Goal: Check status: Check status

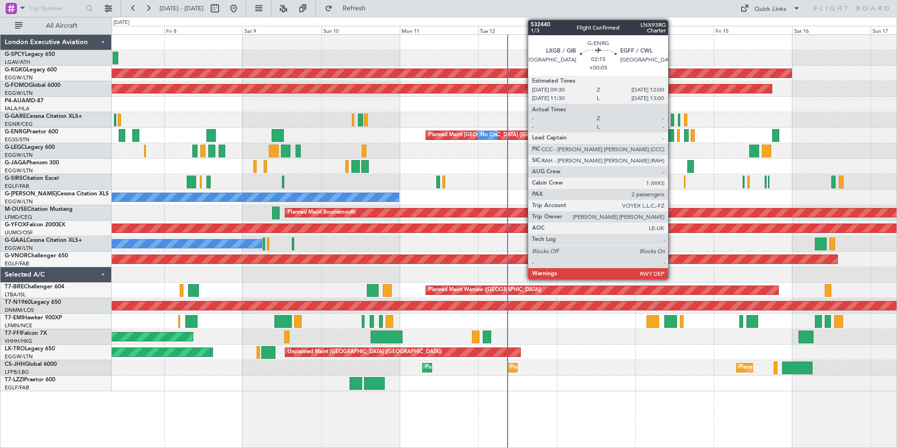
click at [673, 138] on div at bounding box center [670, 135] width 8 height 13
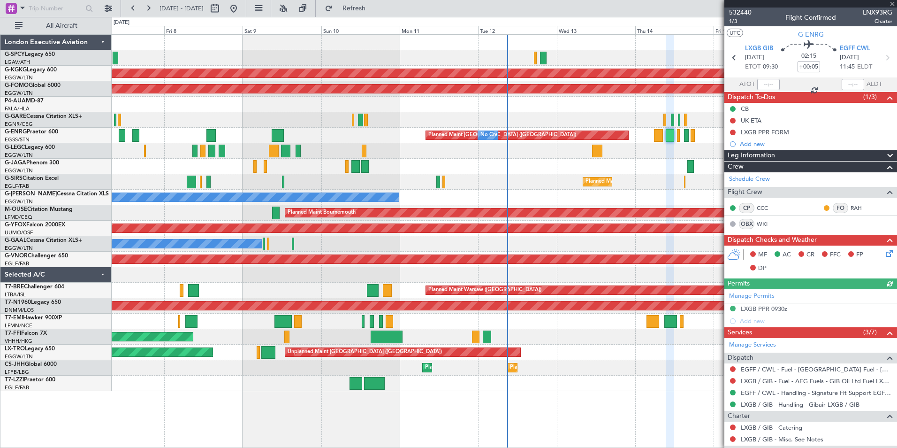
scroll to position [124, 0]
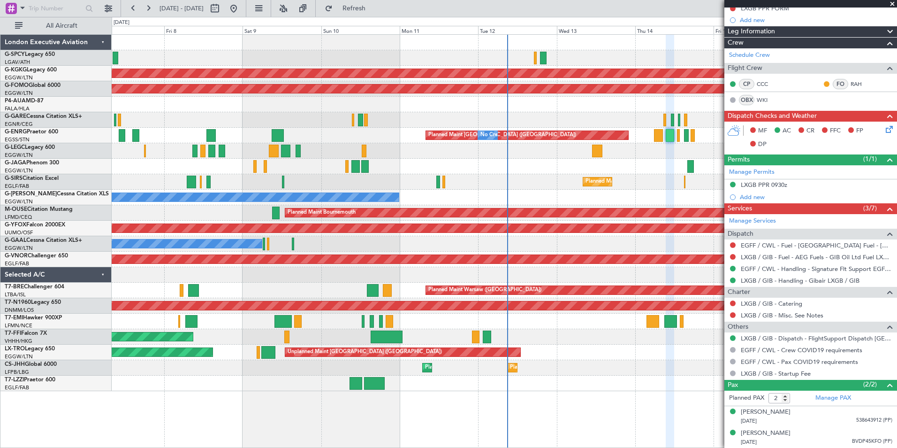
click at [892, 3] on span at bounding box center [892, 4] width 9 height 8
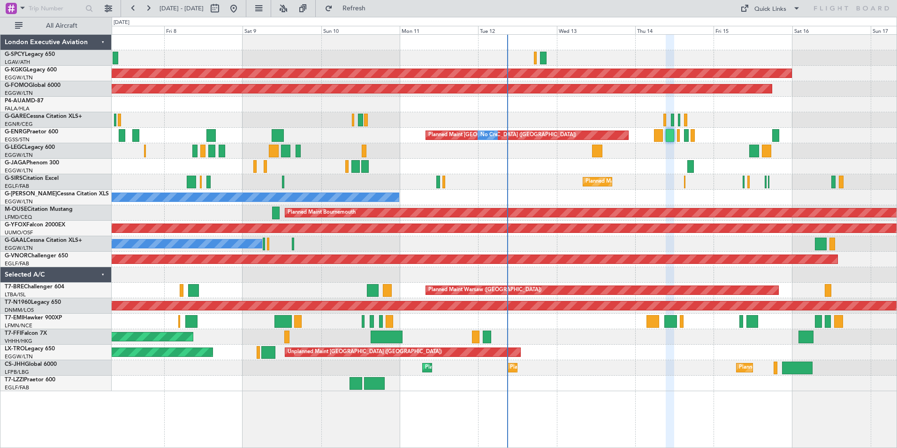
type input "0"
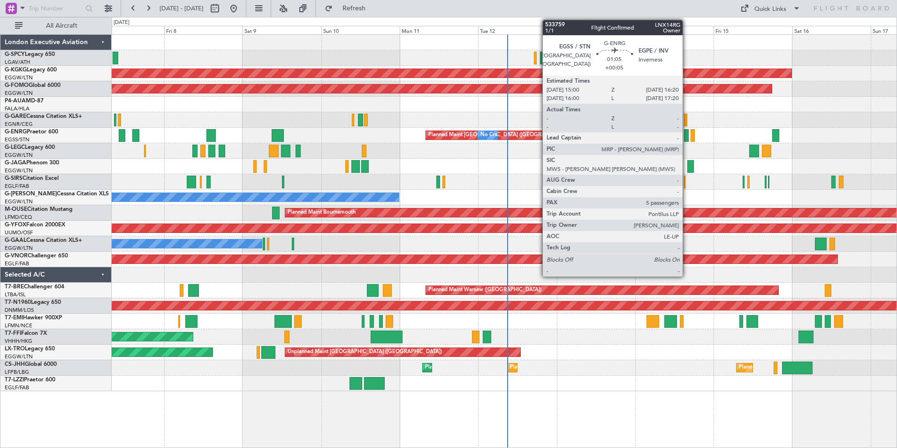
click at [687, 138] on div at bounding box center [686, 135] width 5 height 13
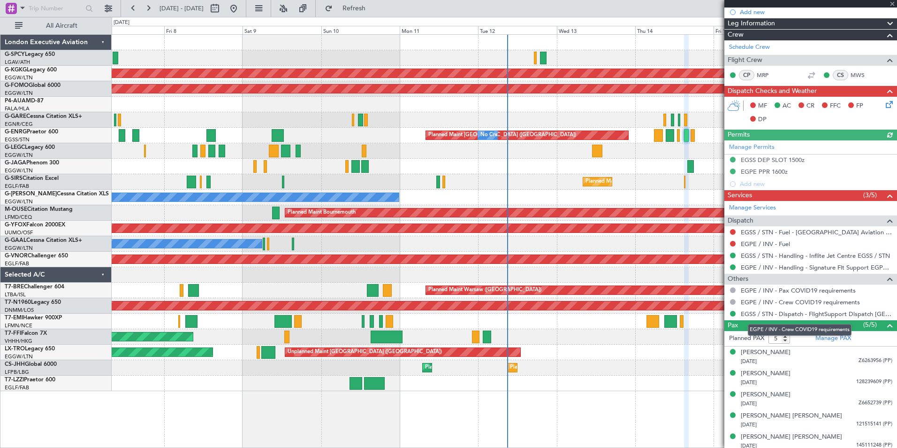
scroll to position [124, 0]
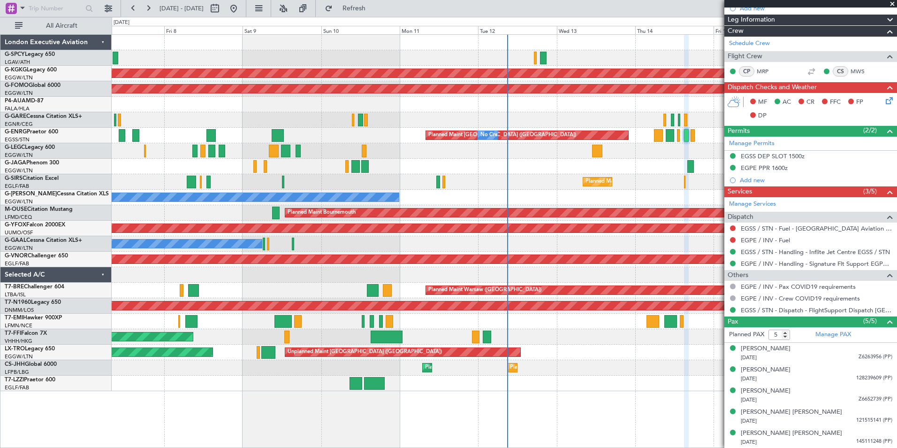
click at [892, 5] on span at bounding box center [892, 4] width 9 height 8
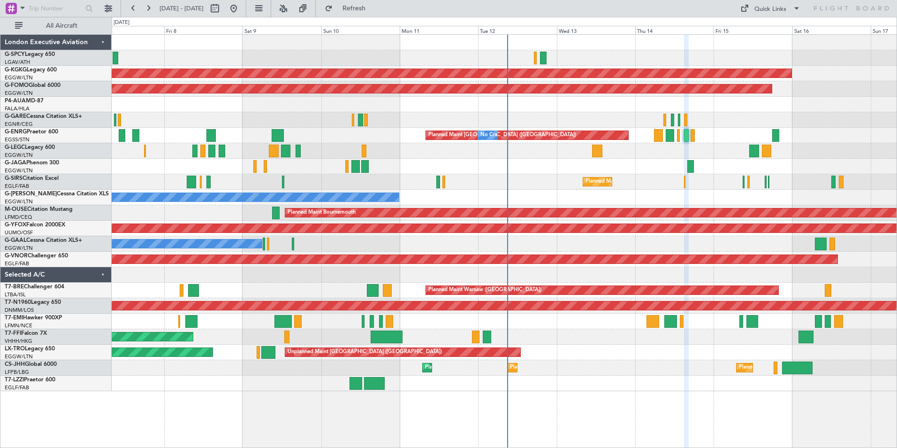
type input "0"
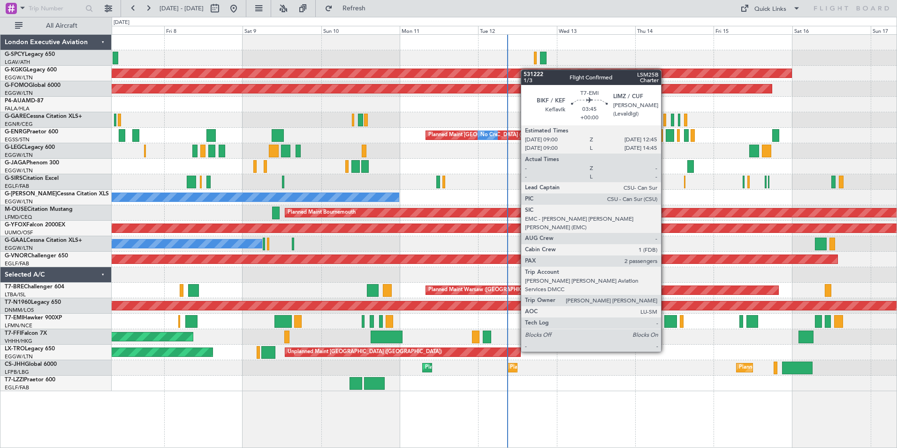
click at [666, 325] on div at bounding box center [671, 321] width 13 height 13
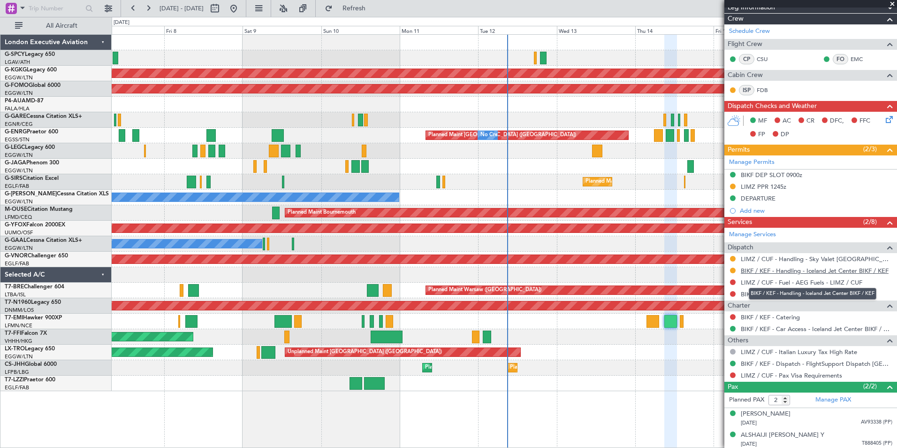
scroll to position [197, 0]
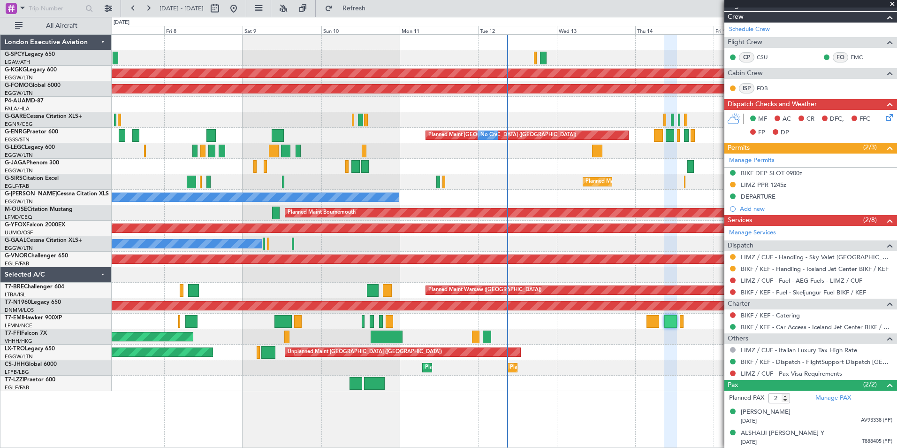
click at [897, 4] on span at bounding box center [892, 4] width 9 height 8
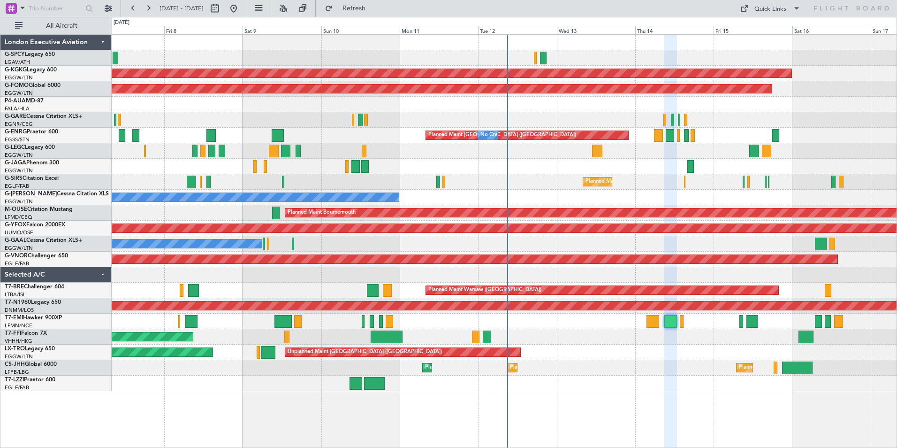
type input "0"
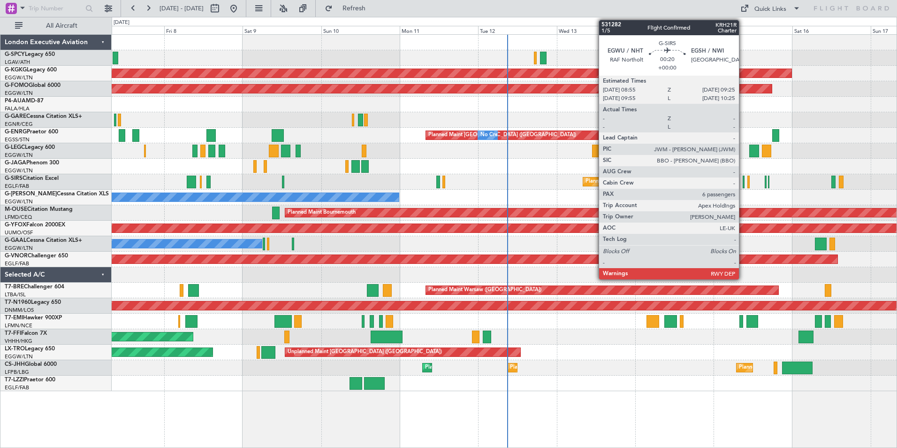
click at [743, 184] on div at bounding box center [744, 182] width 2 height 13
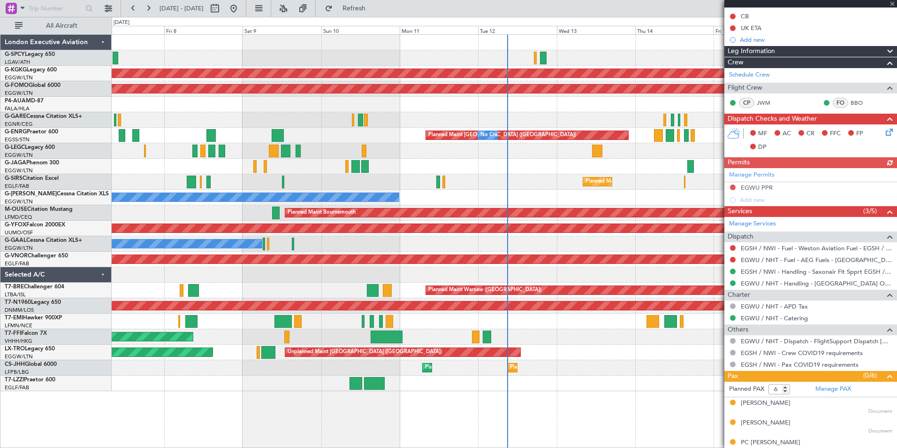
scroll to position [196, 0]
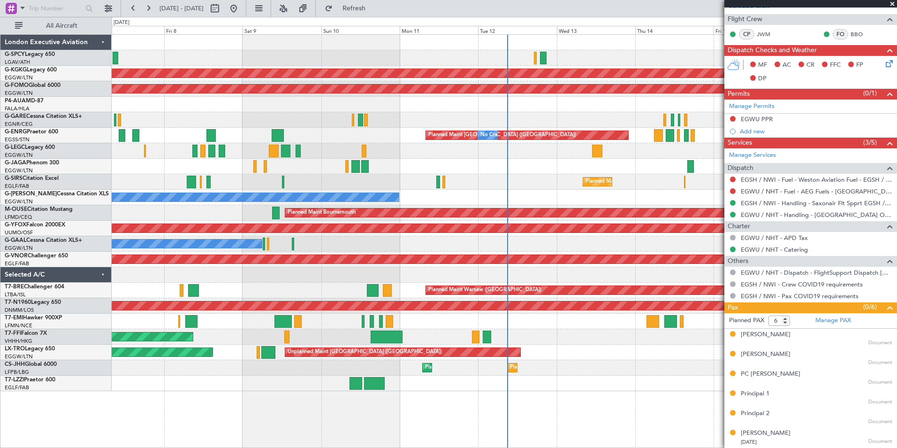
click at [891, 5] on span at bounding box center [892, 4] width 9 height 8
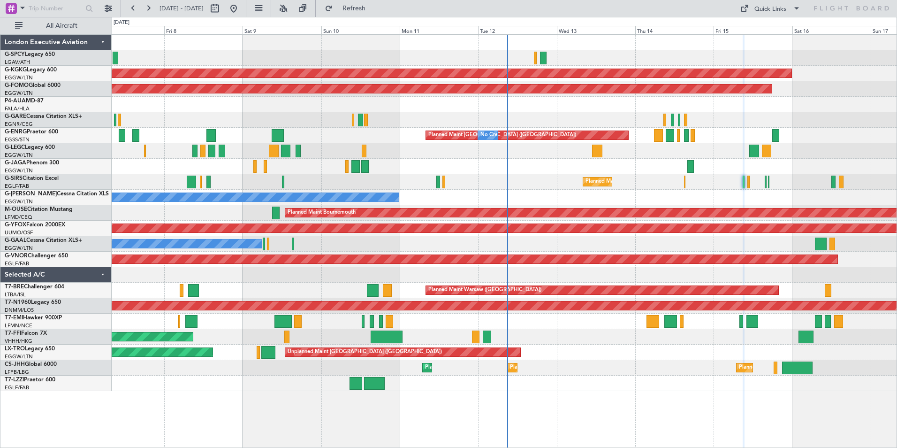
type input "0"
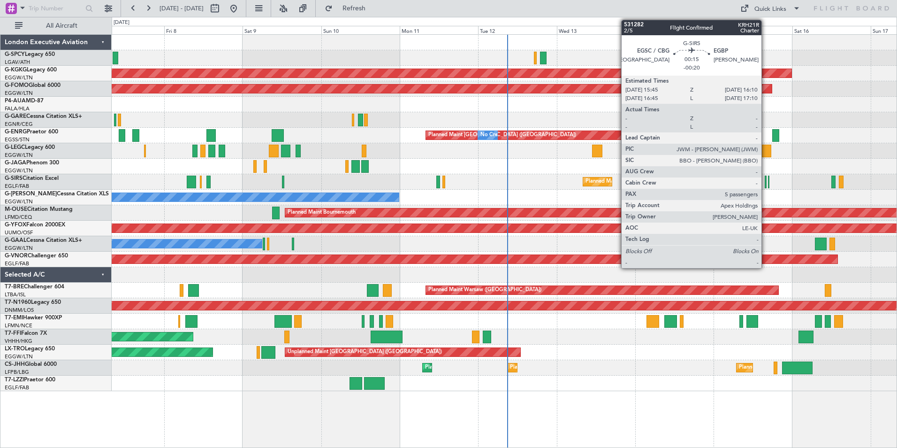
click at [766, 182] on div at bounding box center [765, 182] width 1 height 13
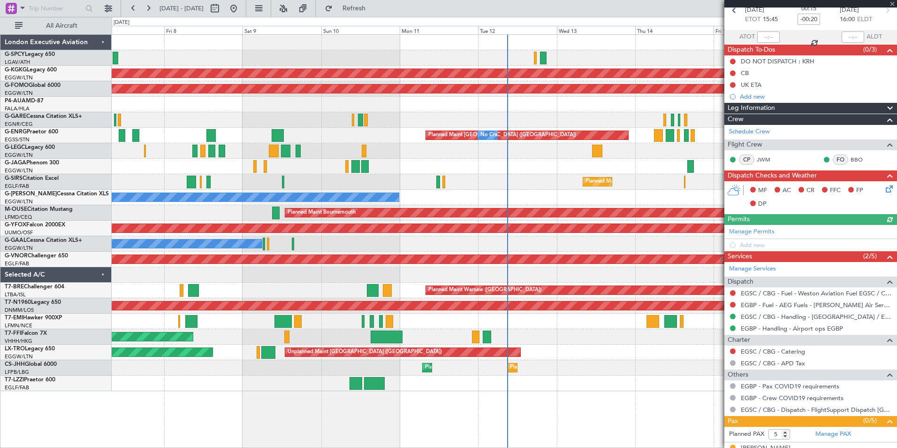
scroll to position [141, 0]
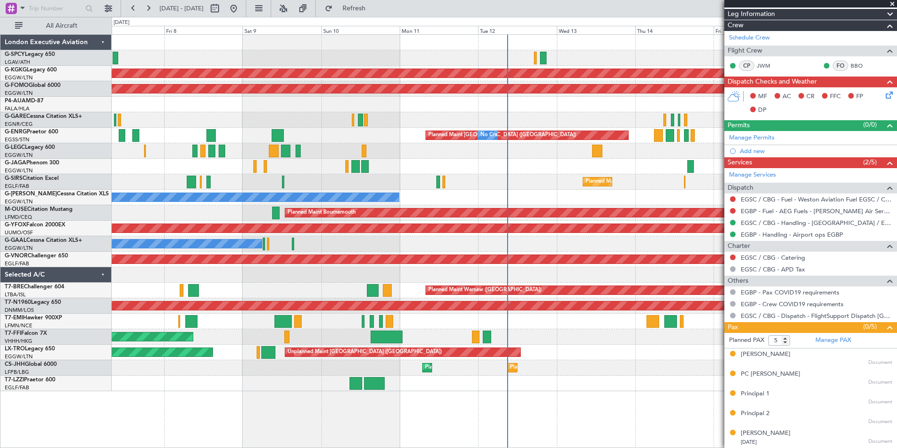
click at [890, 4] on span at bounding box center [892, 4] width 9 height 8
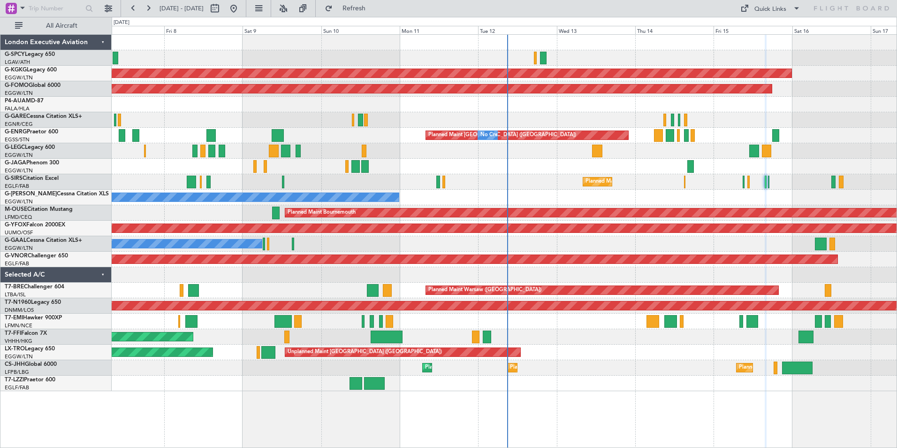
type input "0"
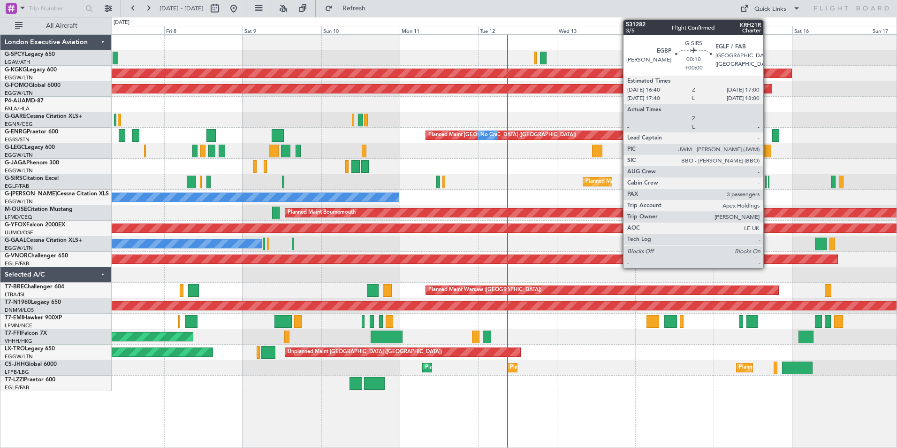
click at [768, 181] on div at bounding box center [768, 182] width 1 height 13
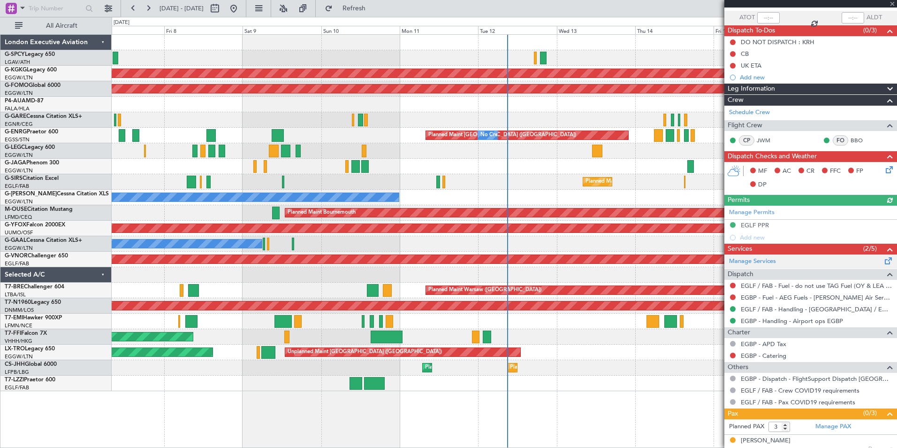
scroll to position [114, 0]
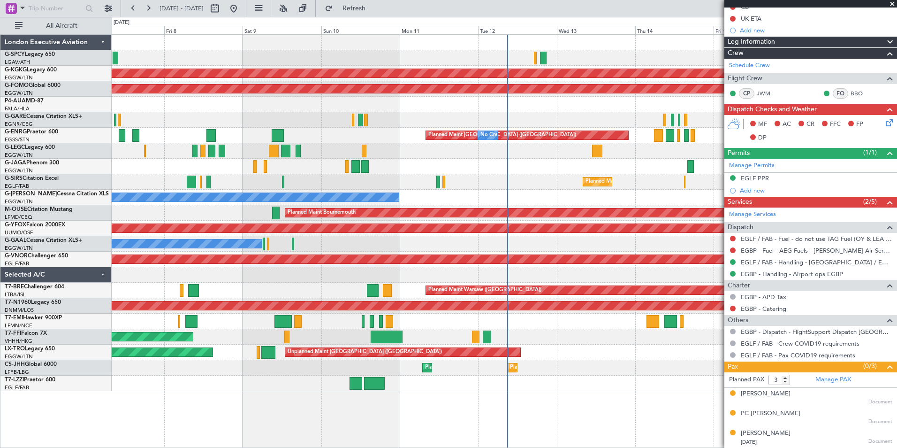
click at [891, 2] on span at bounding box center [892, 4] width 9 height 8
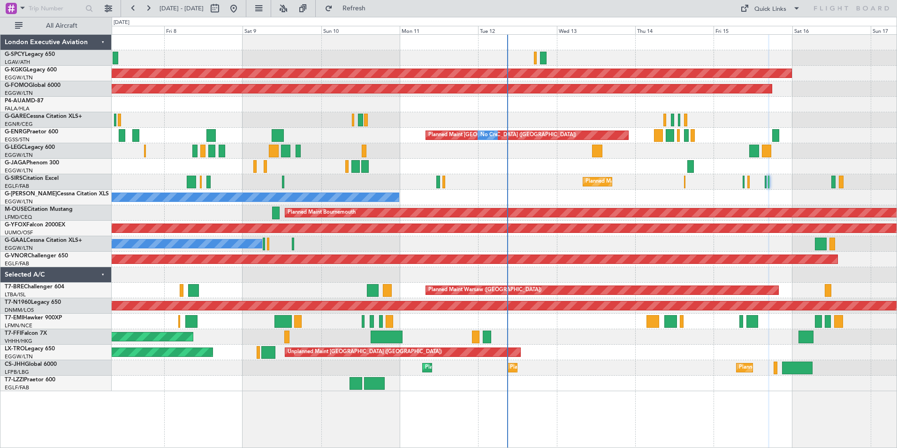
type input "0"
click at [136, 8] on button at bounding box center [133, 8] width 15 height 15
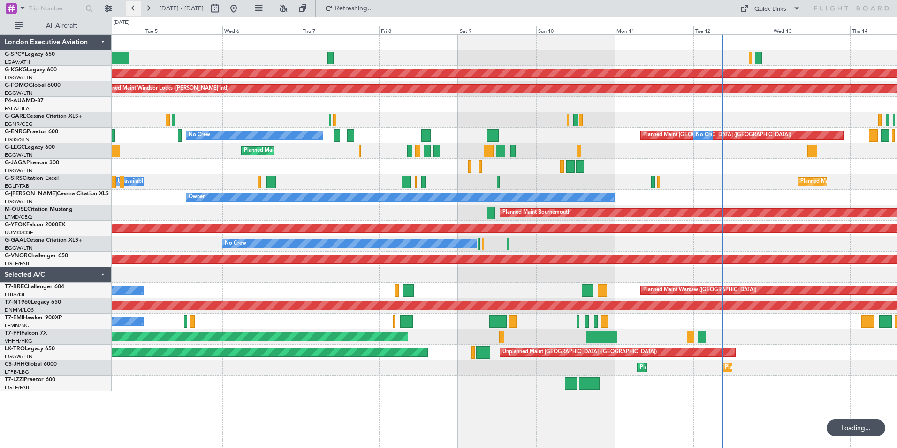
click at [136, 8] on button at bounding box center [133, 8] width 15 height 15
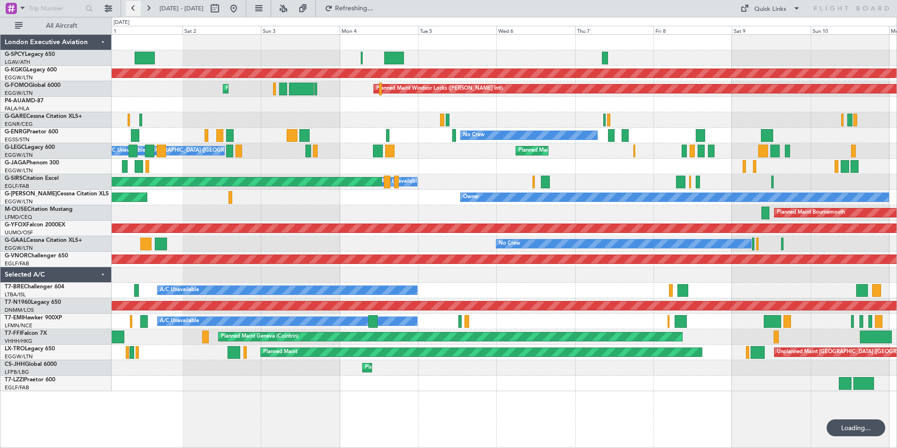
click at [136, 8] on button at bounding box center [133, 8] width 15 height 15
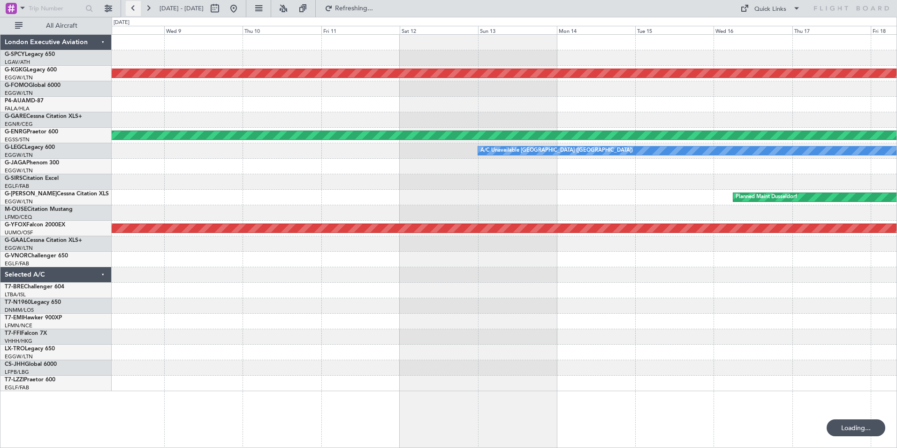
click at [136, 8] on button at bounding box center [133, 8] width 15 height 15
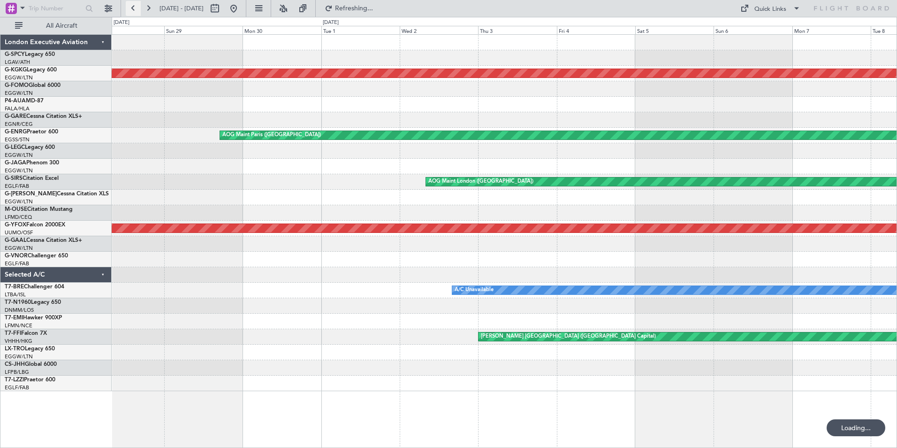
click at [136, 8] on button at bounding box center [133, 8] width 15 height 15
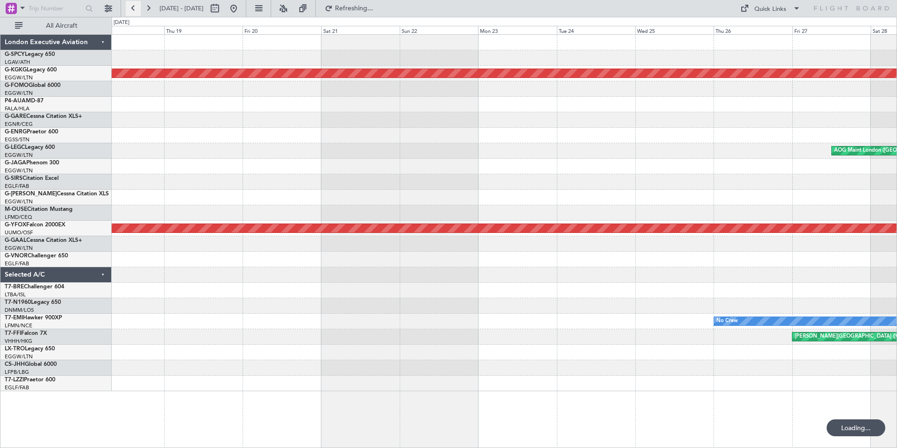
click at [136, 8] on button at bounding box center [133, 8] width 15 height 15
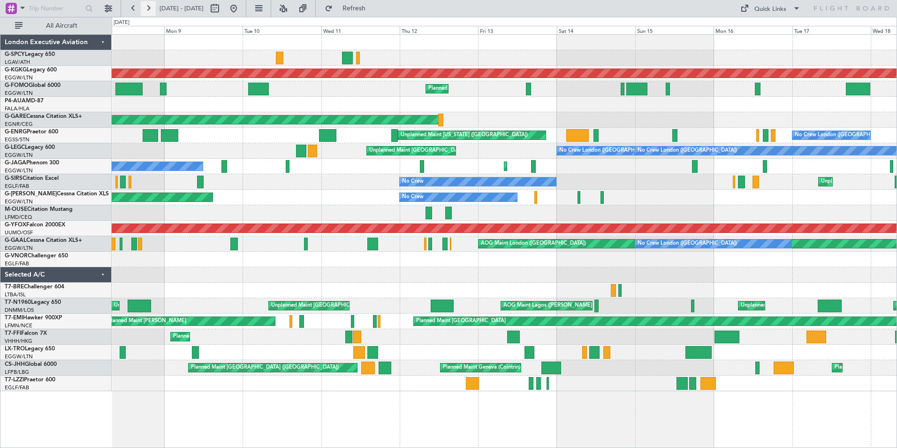
click at [147, 9] on button at bounding box center [148, 8] width 15 height 15
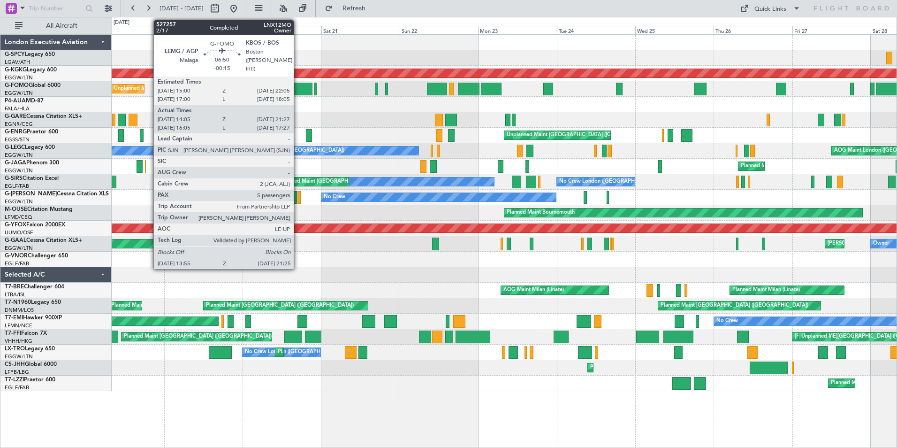
click at [298, 90] on div at bounding box center [300, 89] width 25 height 13
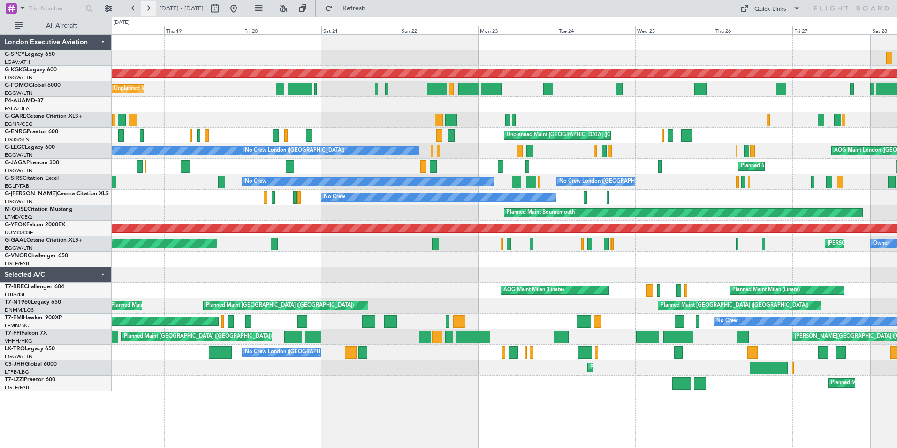
click at [151, 9] on button at bounding box center [148, 8] width 15 height 15
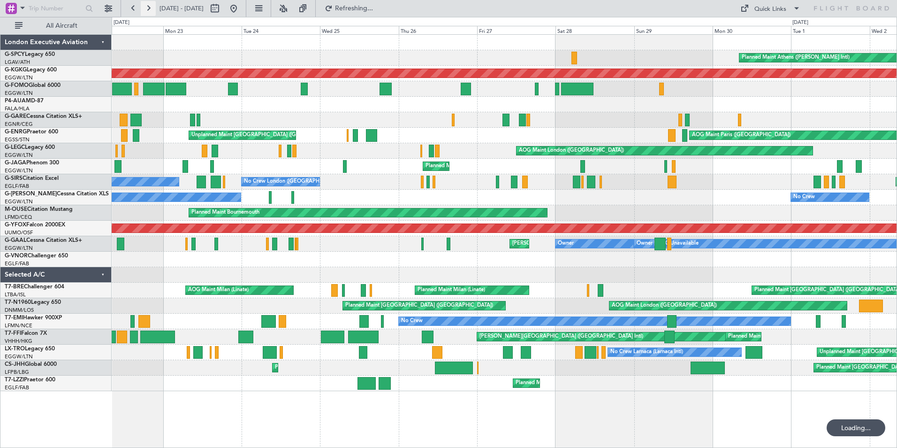
click at [151, 9] on button at bounding box center [148, 8] width 15 height 15
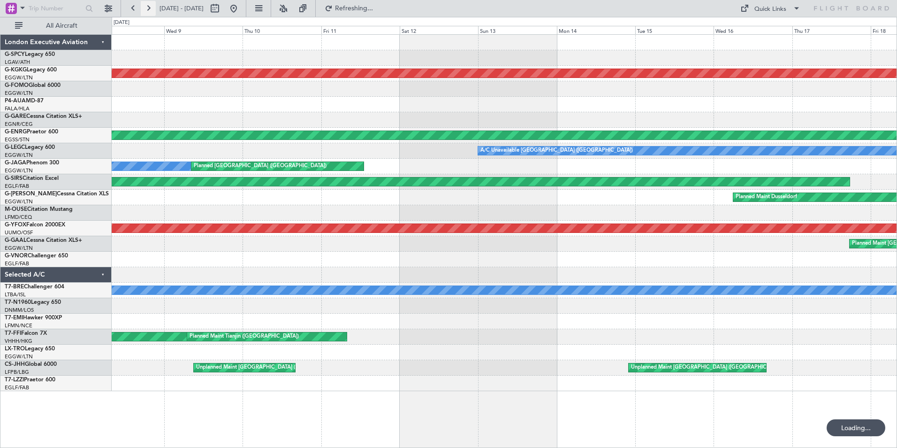
click at [151, 9] on button at bounding box center [148, 8] width 15 height 15
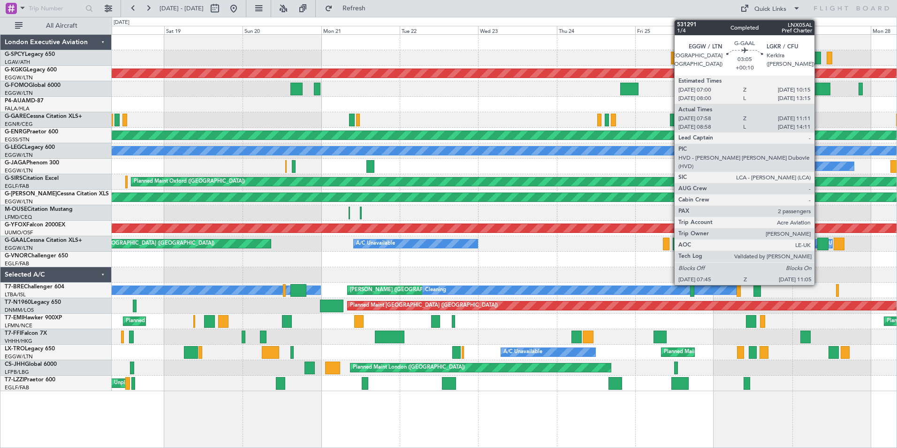
click at [819, 242] on div at bounding box center [823, 243] width 11 height 13
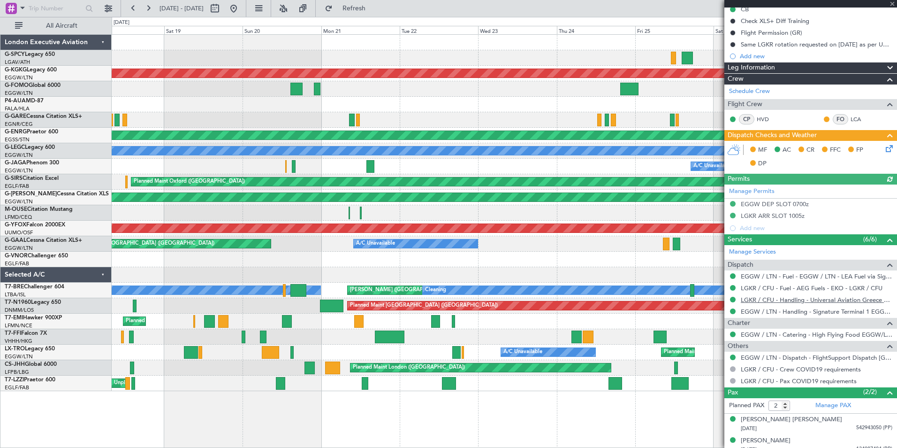
scroll to position [107, 0]
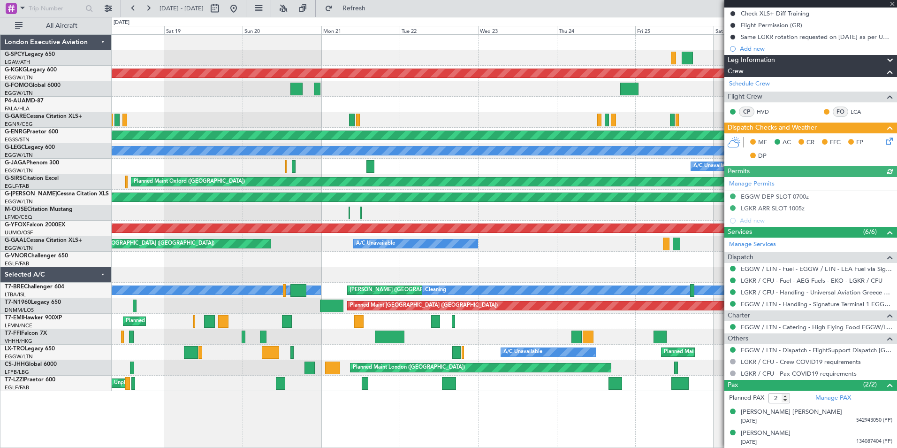
click at [894, 5] on div at bounding box center [811, 4] width 173 height 8
drag, startPoint x: 893, startPoint y: 3, endPoint x: 886, endPoint y: 27, distance: 24.6
click at [893, 3] on span at bounding box center [892, 4] width 9 height 8
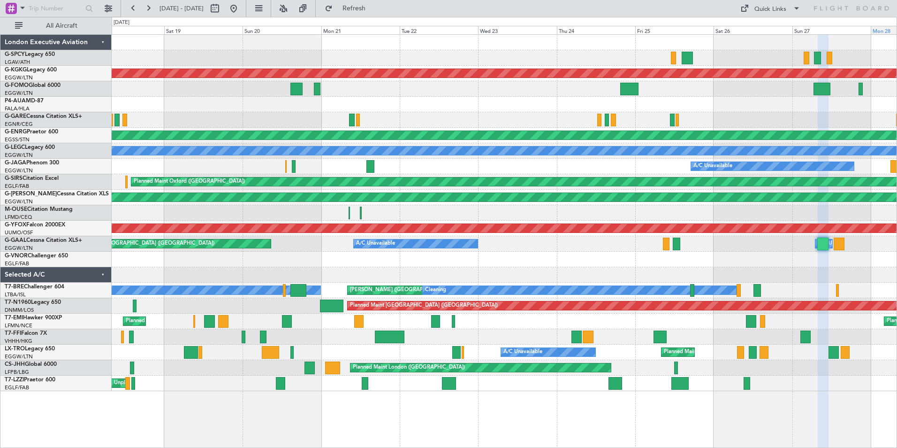
type input "0"
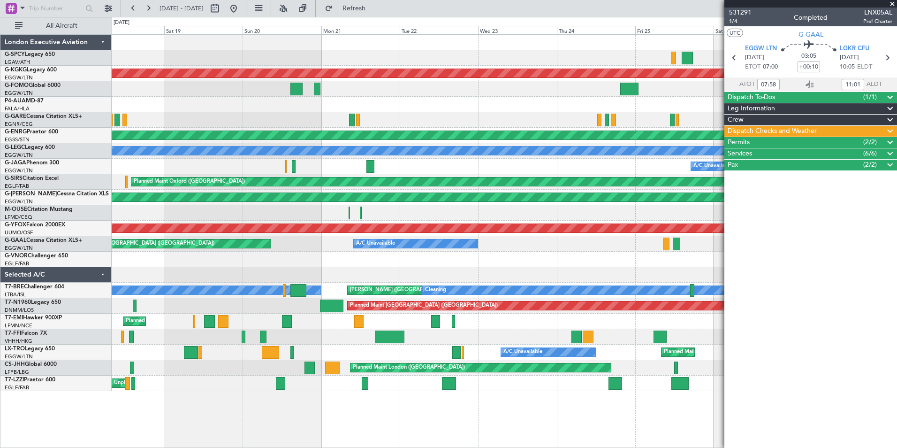
scroll to position [0, 0]
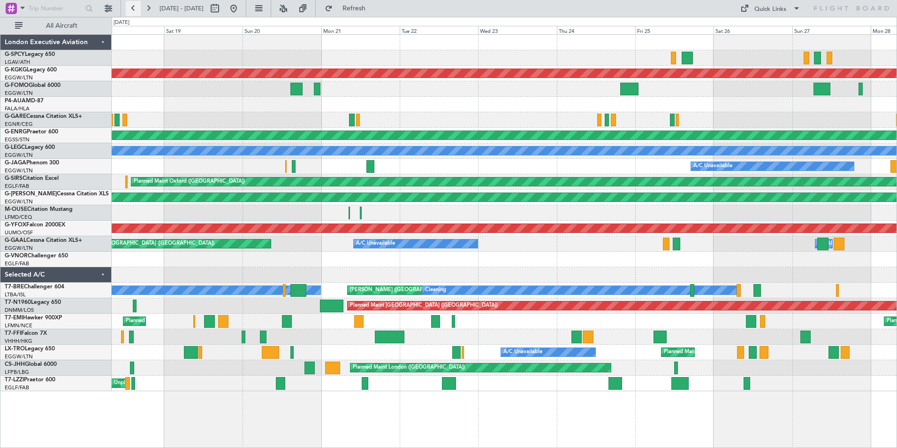
click at [133, 11] on button at bounding box center [133, 8] width 15 height 15
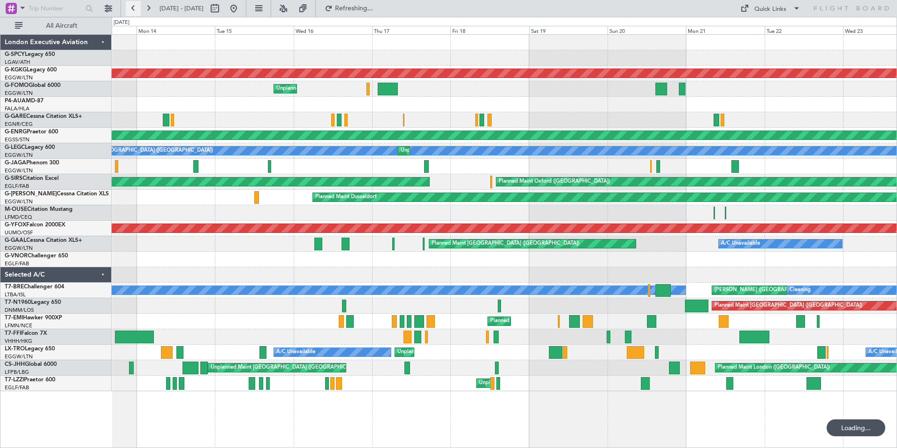
click at [133, 11] on button at bounding box center [133, 8] width 15 height 15
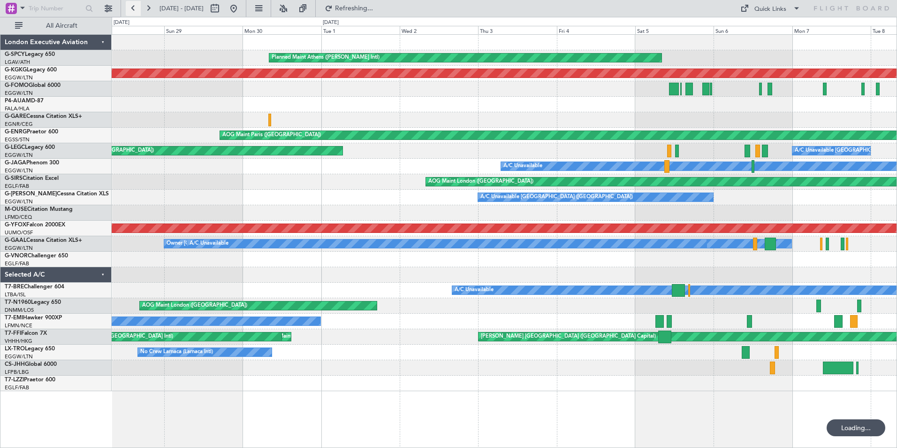
click at [133, 11] on button at bounding box center [133, 8] width 15 height 15
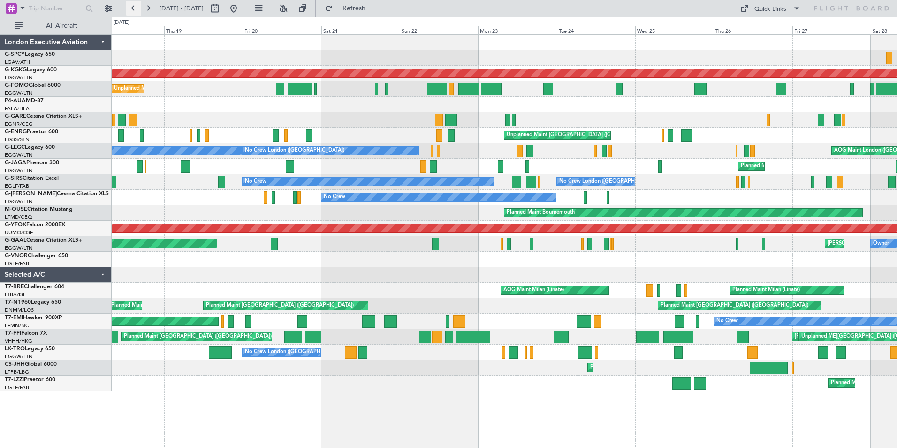
click at [132, 11] on button at bounding box center [133, 8] width 15 height 15
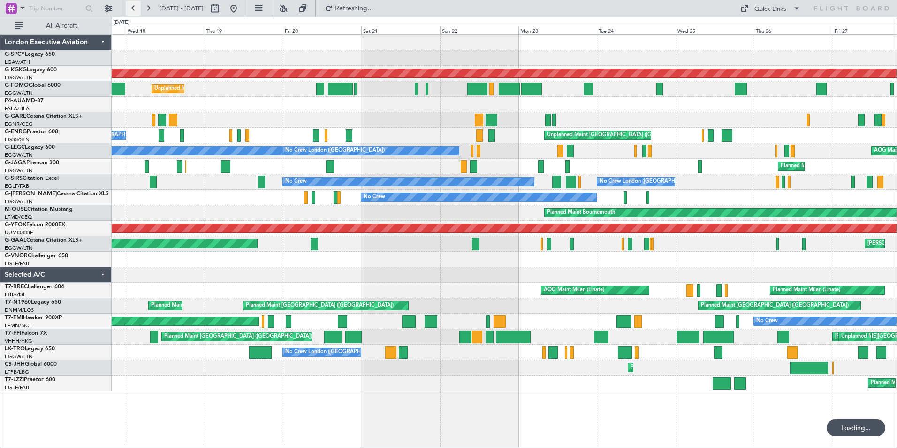
click at [132, 11] on button at bounding box center [133, 8] width 15 height 15
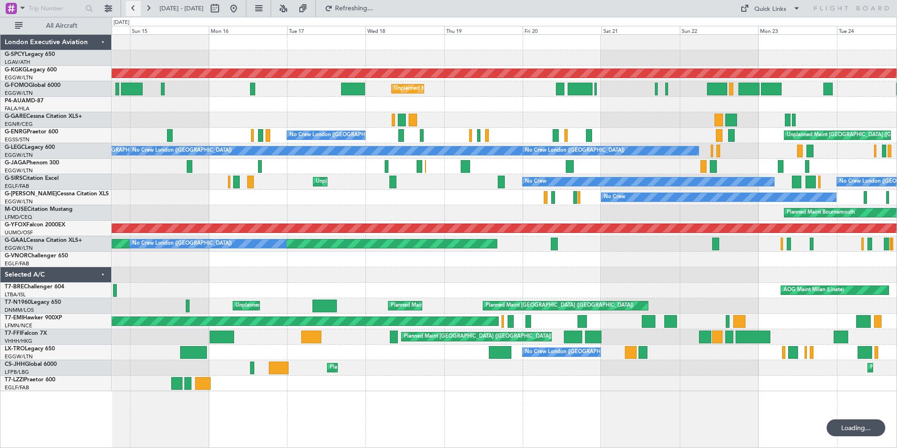
click at [132, 11] on button at bounding box center [133, 8] width 15 height 15
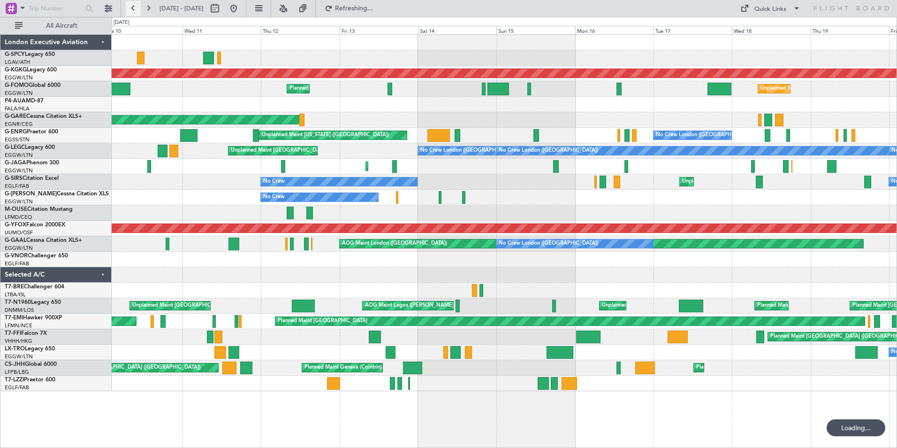
click at [132, 11] on button at bounding box center [133, 8] width 15 height 15
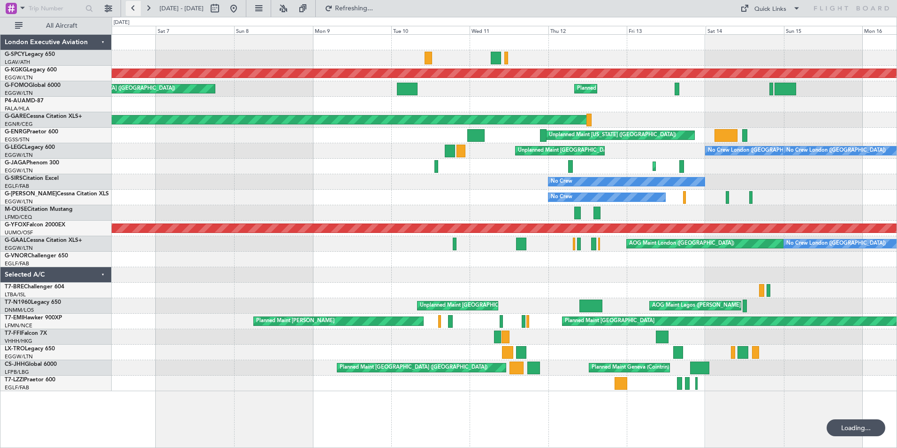
click at [131, 11] on button at bounding box center [133, 8] width 15 height 15
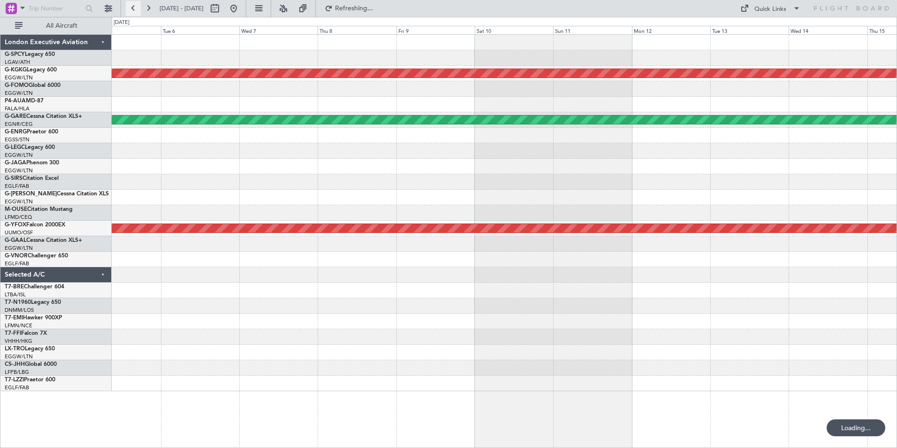
click at [131, 11] on button at bounding box center [133, 8] width 15 height 15
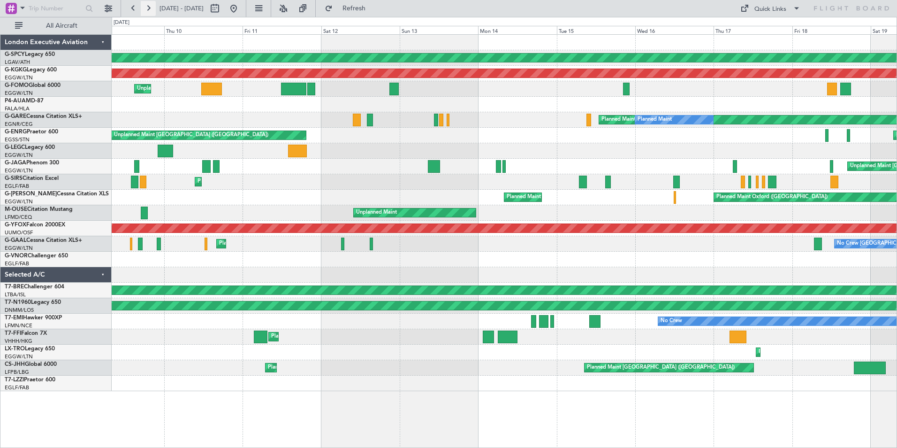
click at [152, 7] on button at bounding box center [148, 8] width 15 height 15
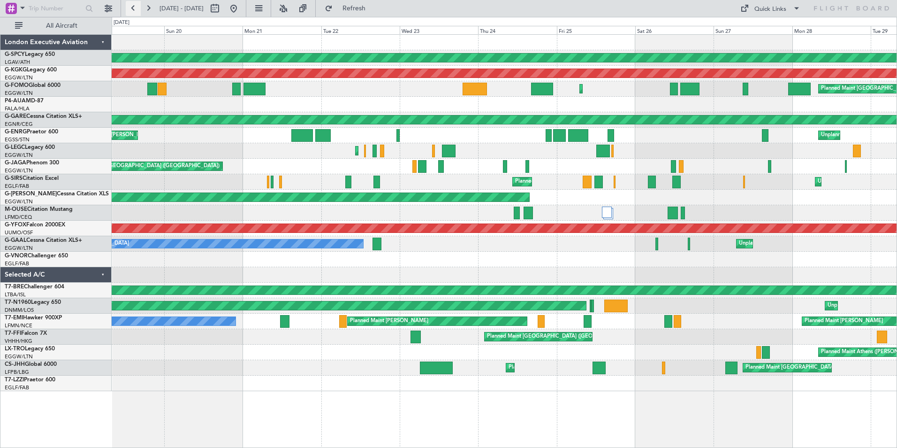
click at [130, 10] on button at bounding box center [133, 8] width 15 height 15
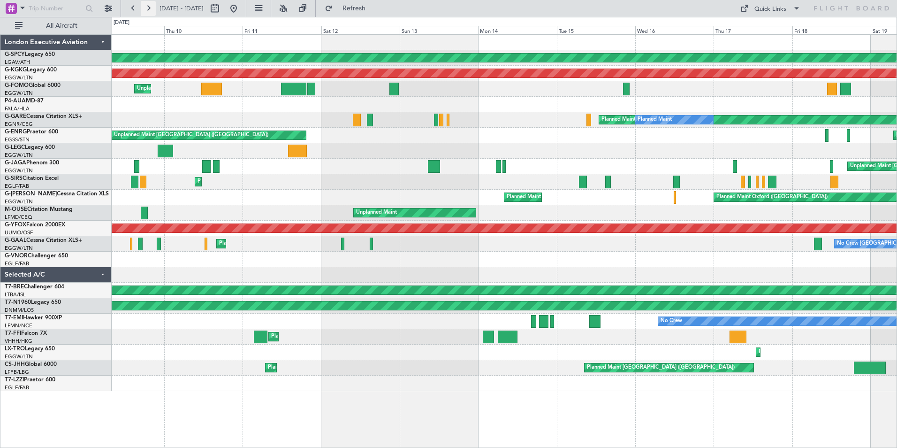
click at [150, 7] on button at bounding box center [148, 8] width 15 height 15
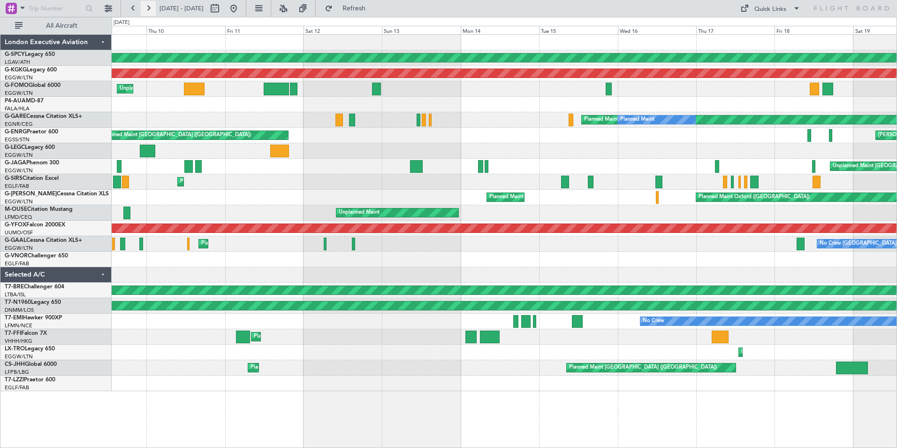
click at [150, 7] on button at bounding box center [148, 8] width 15 height 15
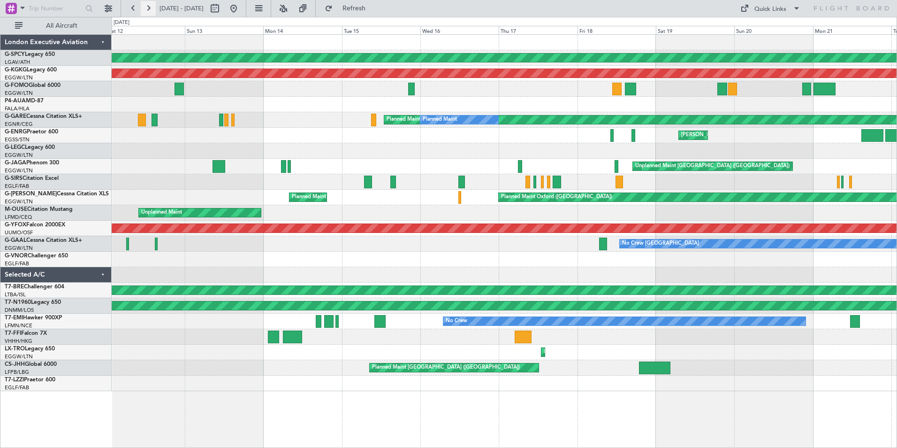
click at [150, 7] on button at bounding box center [148, 8] width 15 height 15
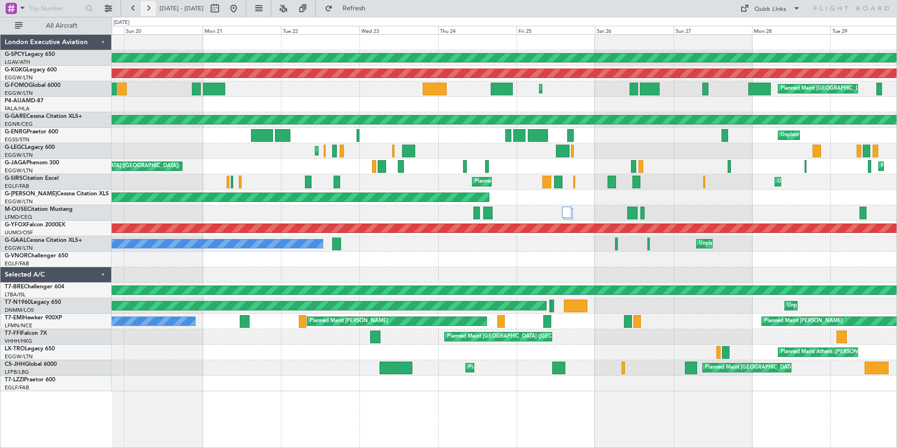
click at [150, 7] on button at bounding box center [148, 8] width 15 height 15
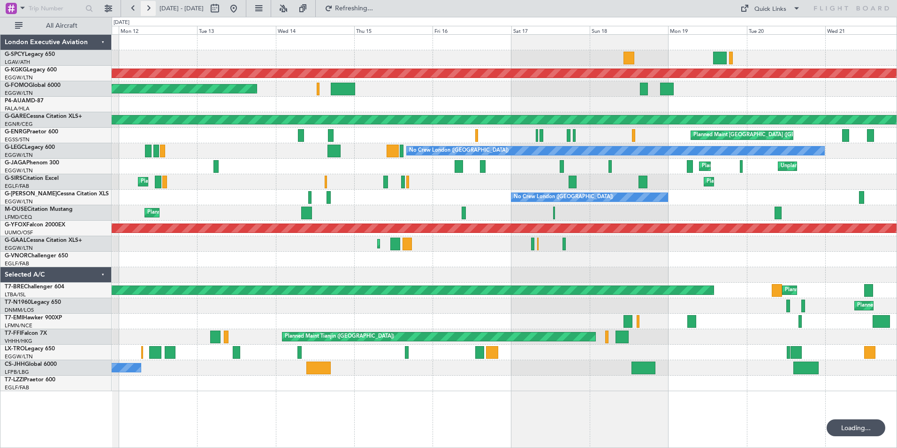
click at [150, 7] on button at bounding box center [148, 8] width 15 height 15
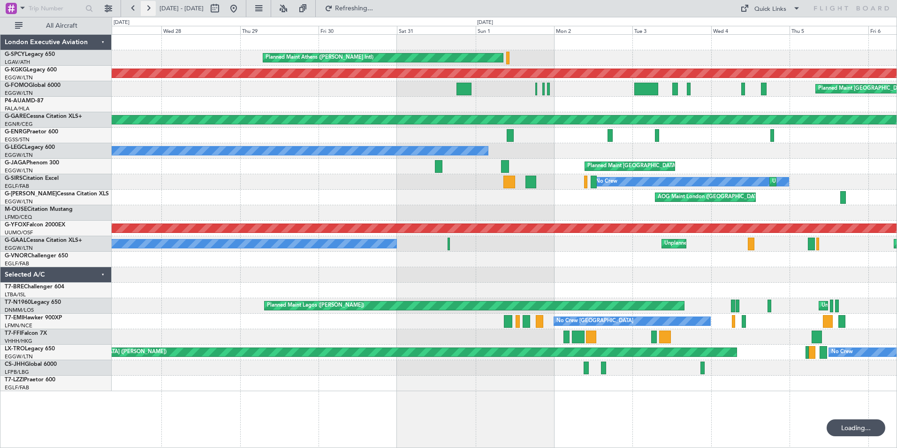
click at [150, 7] on button at bounding box center [148, 8] width 15 height 15
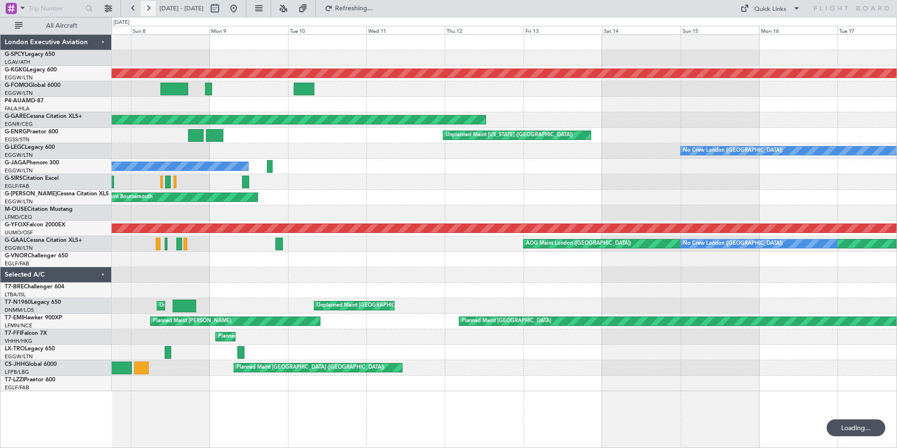
click at [150, 7] on button at bounding box center [148, 8] width 15 height 15
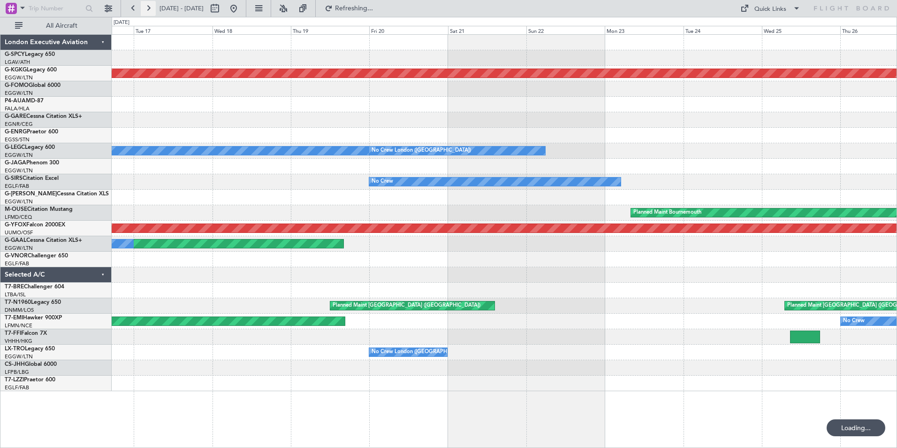
click at [150, 7] on button at bounding box center [148, 8] width 15 height 15
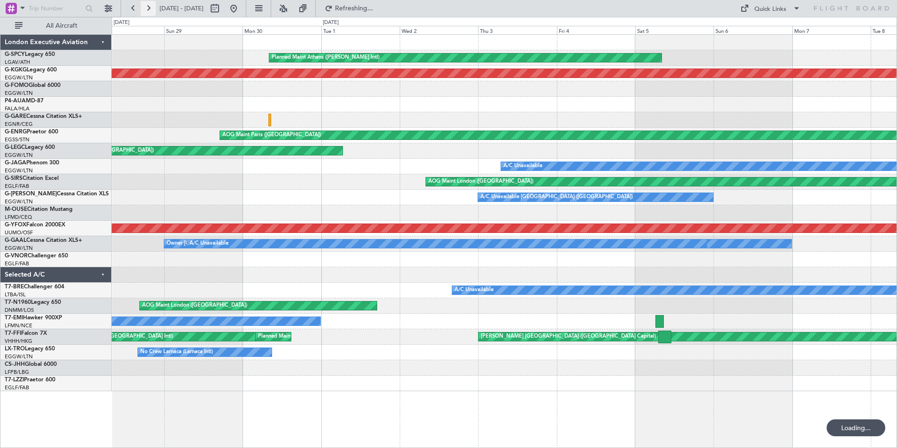
click at [150, 7] on button at bounding box center [148, 8] width 15 height 15
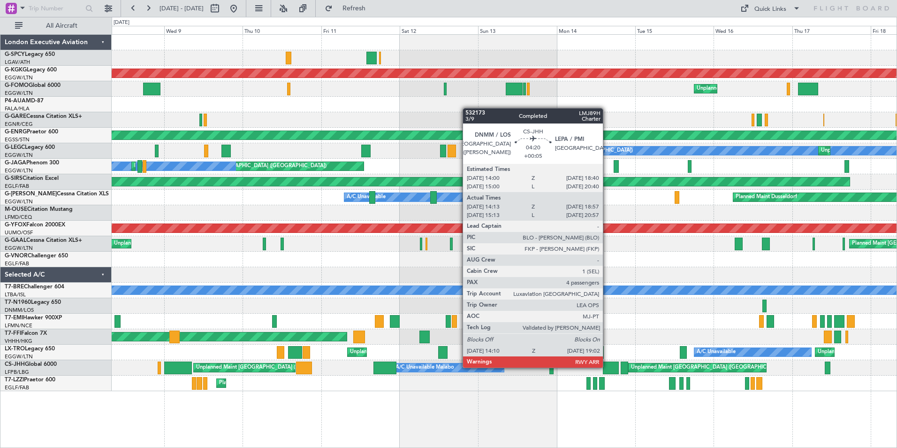
click at [607, 367] on div at bounding box center [611, 367] width 16 height 13
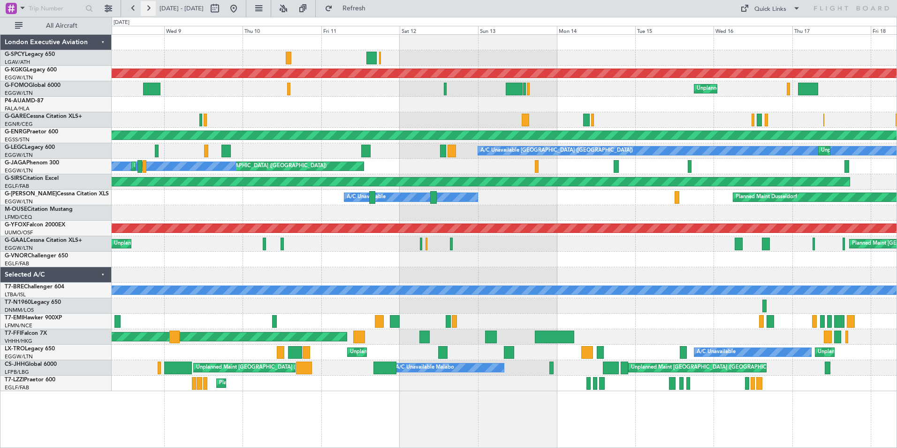
click at [148, 7] on button at bounding box center [148, 8] width 15 height 15
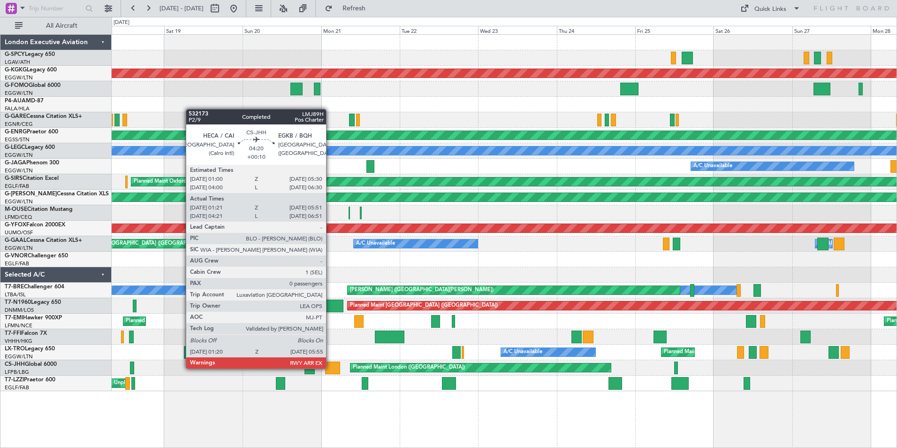
click at [330, 368] on div at bounding box center [332, 367] width 15 height 13
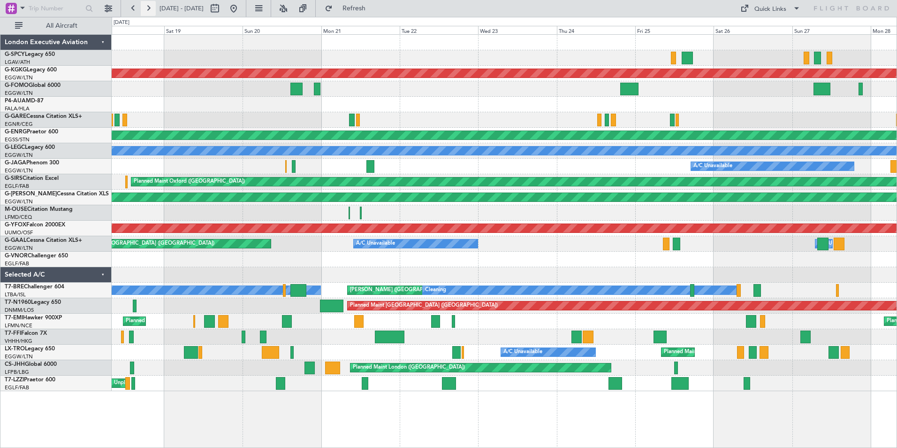
click at [146, 7] on button at bounding box center [148, 8] width 15 height 15
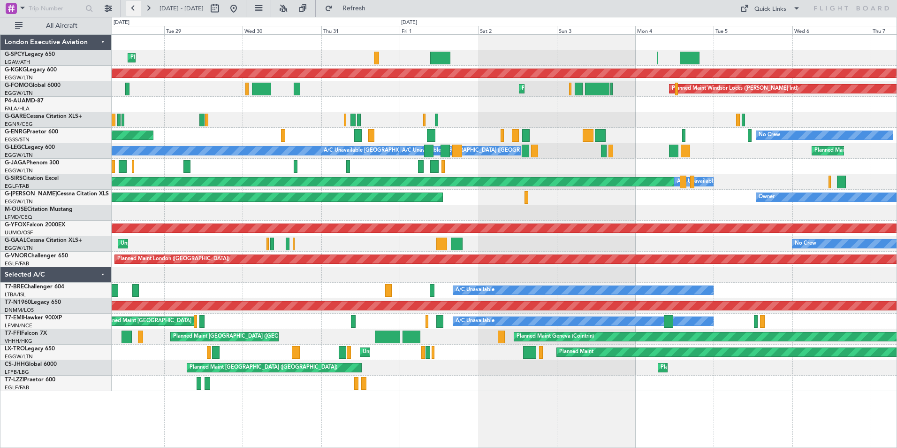
click at [134, 10] on button at bounding box center [133, 8] width 15 height 15
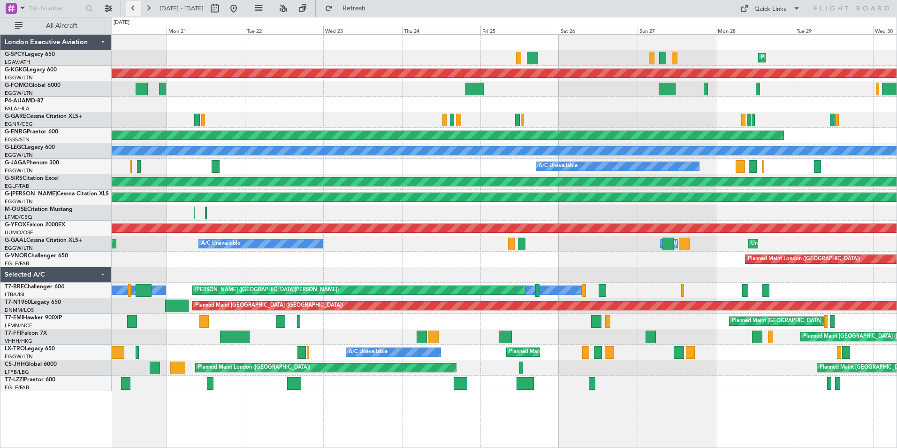
click at [134, 10] on button at bounding box center [133, 8] width 15 height 15
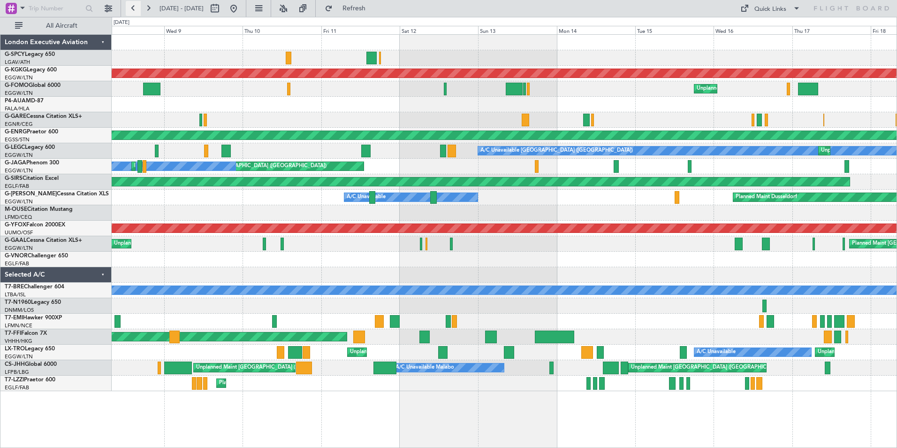
click at [132, 10] on button at bounding box center [133, 8] width 15 height 15
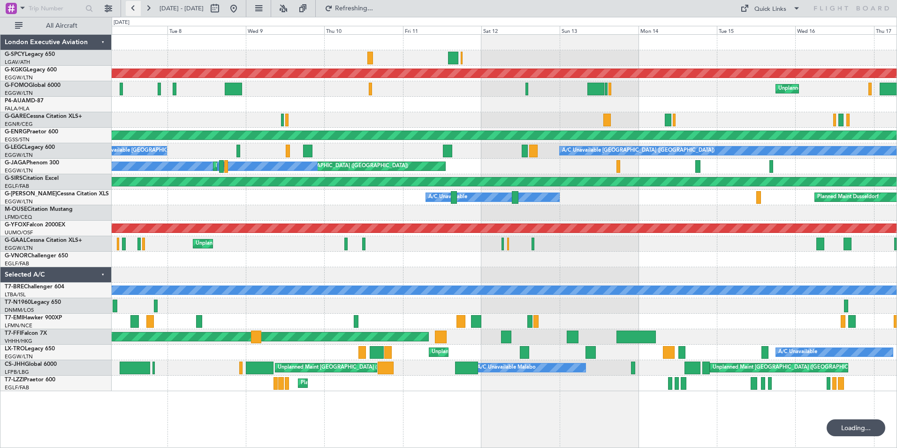
click at [132, 10] on button at bounding box center [133, 8] width 15 height 15
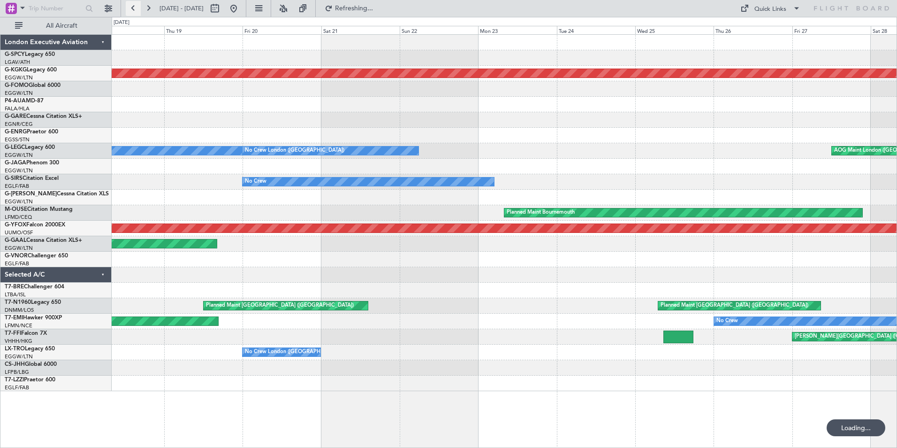
click at [132, 10] on button at bounding box center [133, 8] width 15 height 15
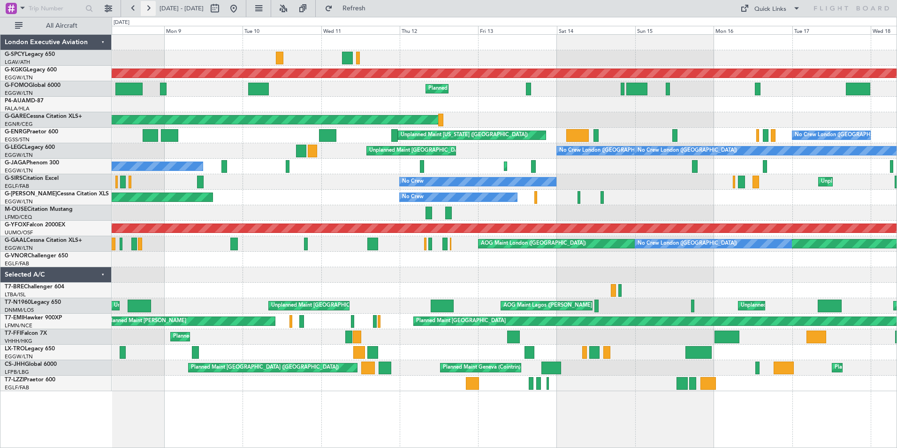
click at [151, 7] on button at bounding box center [148, 8] width 15 height 15
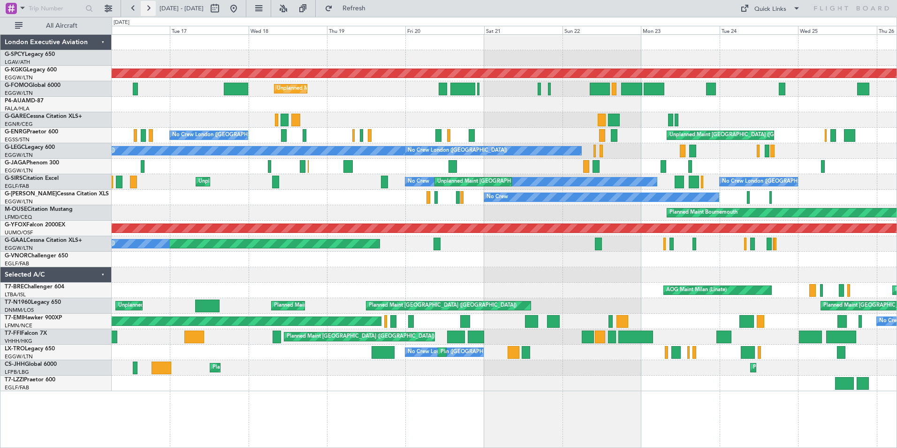
click at [151, 7] on button at bounding box center [148, 8] width 15 height 15
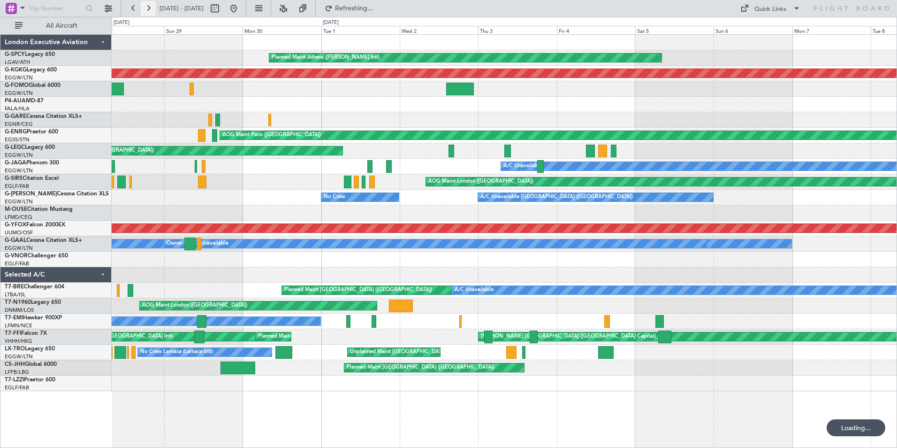
click at [151, 7] on button at bounding box center [148, 8] width 15 height 15
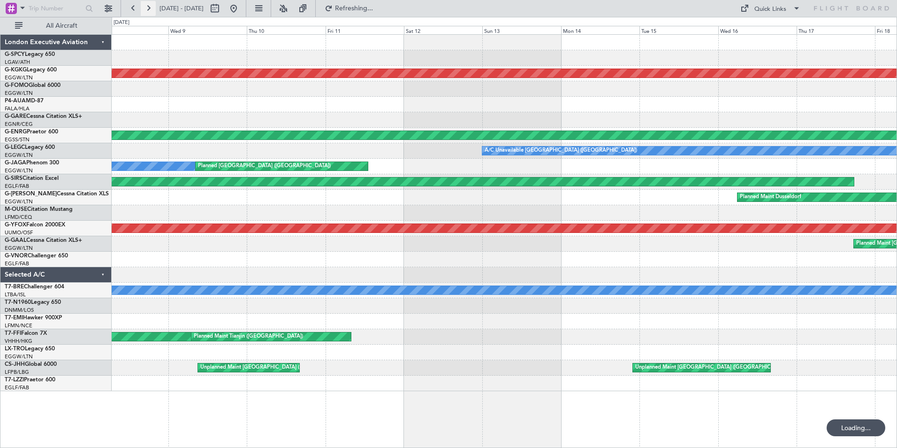
click at [151, 7] on button at bounding box center [148, 8] width 15 height 15
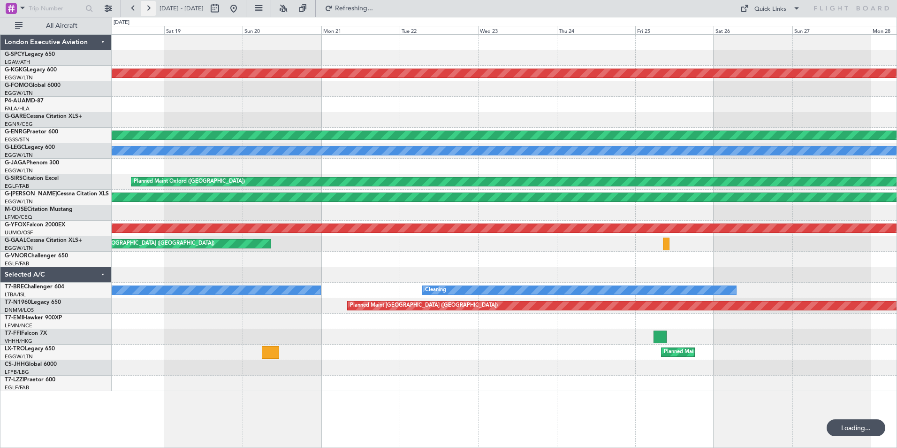
click at [151, 7] on button at bounding box center [148, 8] width 15 height 15
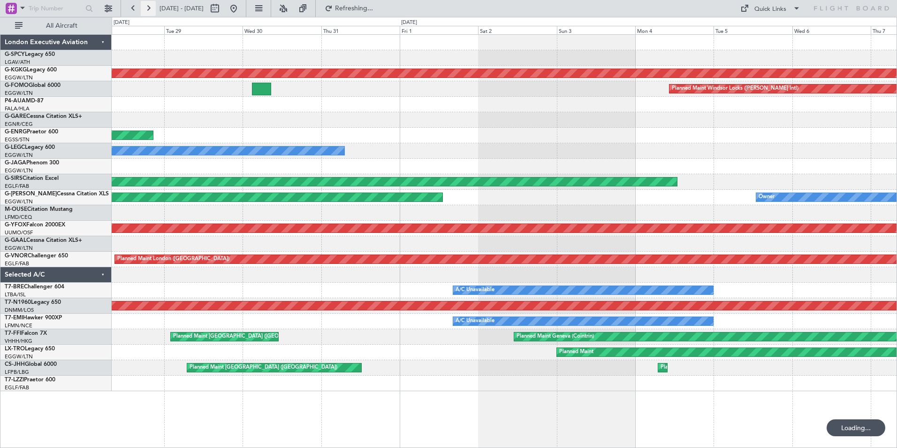
click at [151, 7] on button at bounding box center [148, 8] width 15 height 15
